Goal: Use online tool/utility: Utilize a website feature to perform a specific function

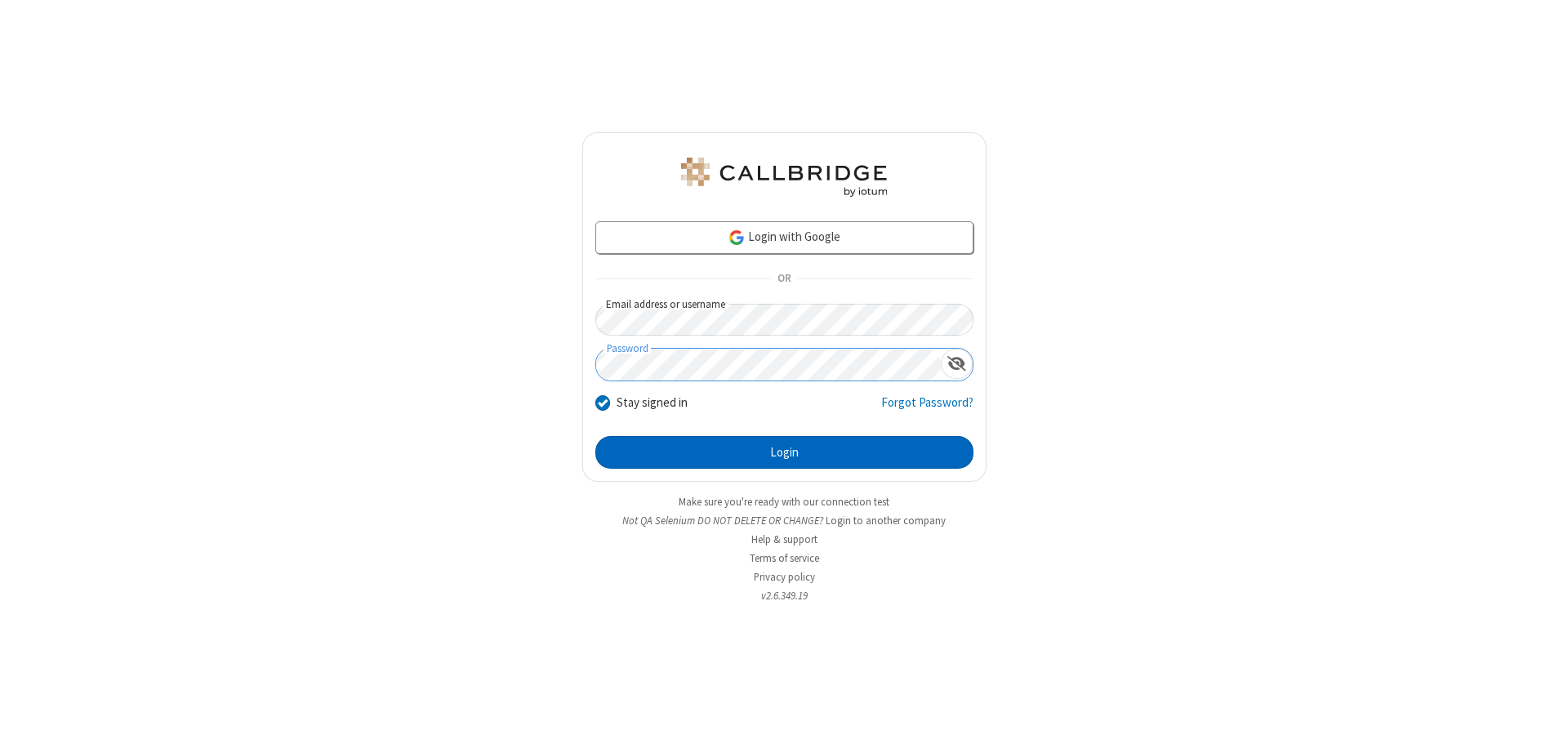
click at [784, 452] on button "Login" at bounding box center [784, 452] width 378 height 33
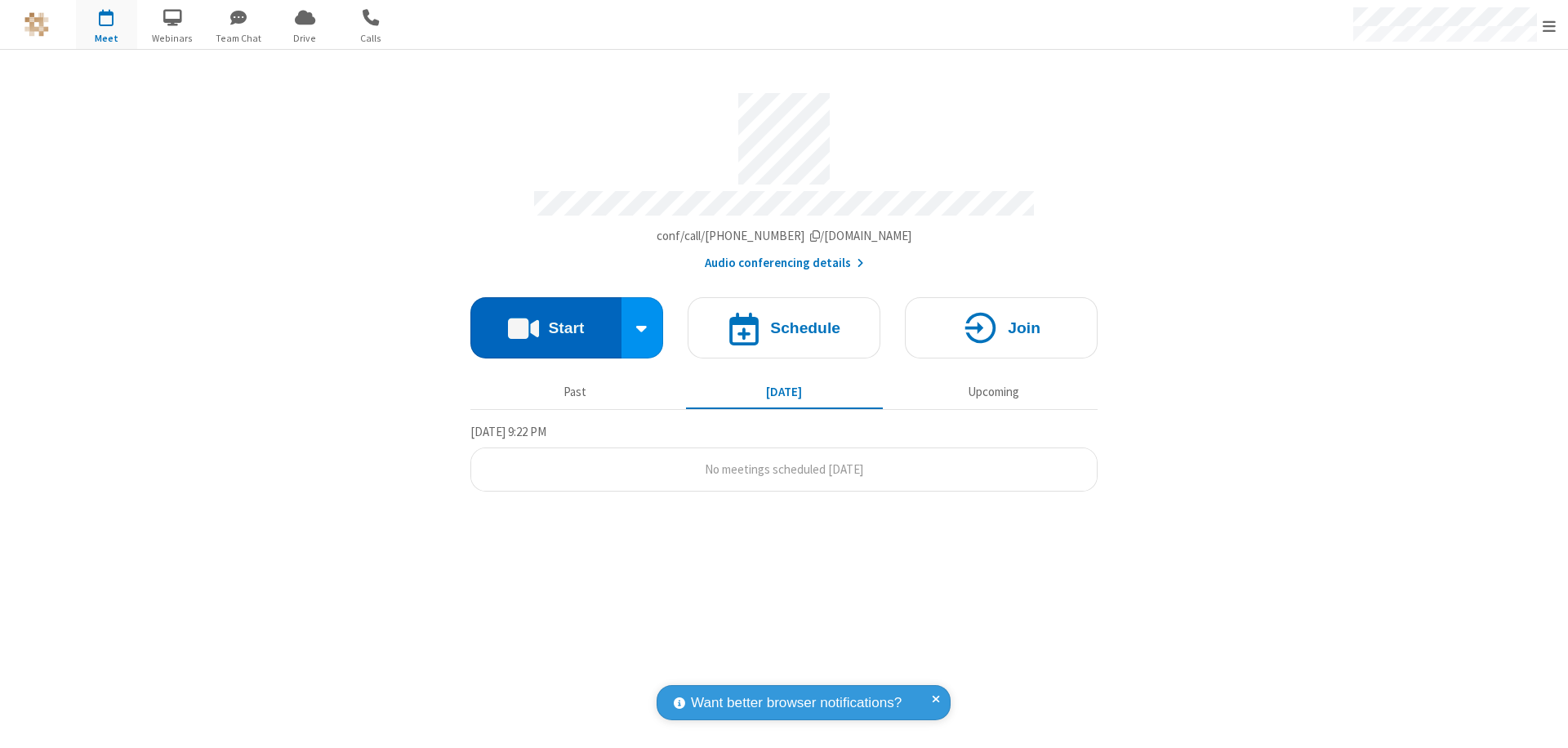
click at [545, 320] on button "Start" at bounding box center [545, 328] width 151 height 61
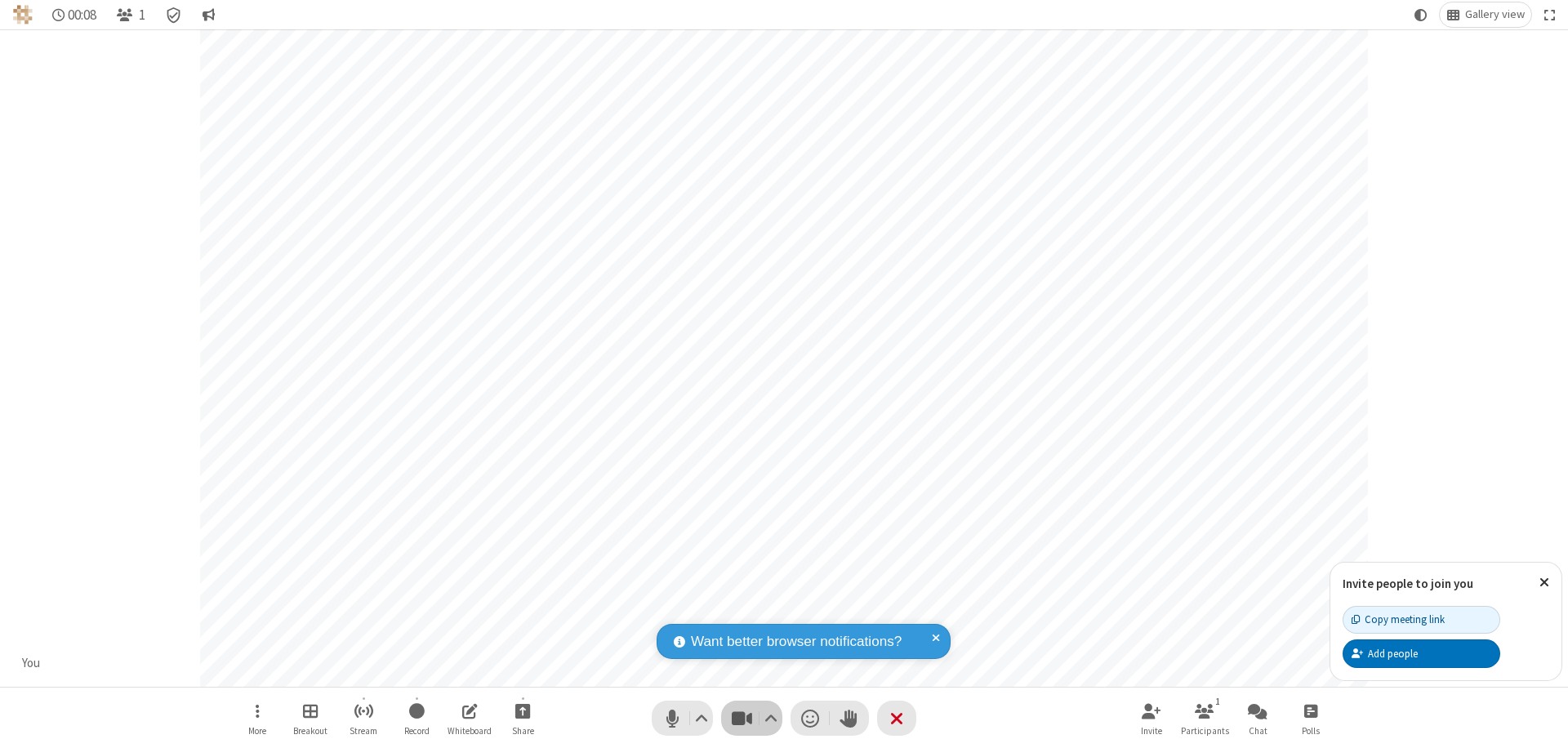
click at [741, 718] on span "Stop video (⌘+Shift+V)" at bounding box center [742, 718] width 25 height 24
click at [741, 718] on span "Start video (⌘+Shift+V)" at bounding box center [742, 718] width 25 height 24
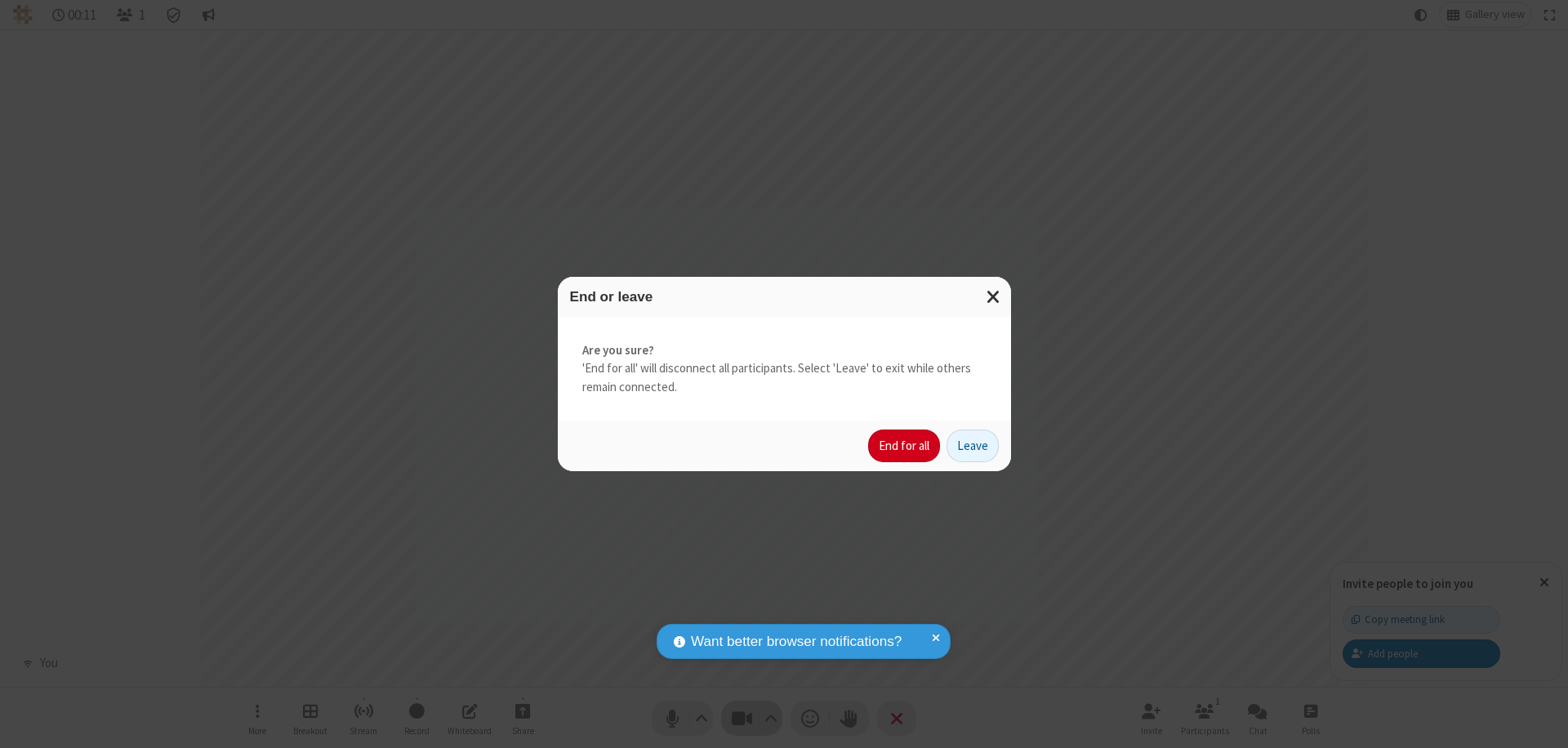
click at [904, 446] on button "End for all" at bounding box center [904, 446] width 72 height 33
